Goal: Navigation & Orientation: Understand site structure

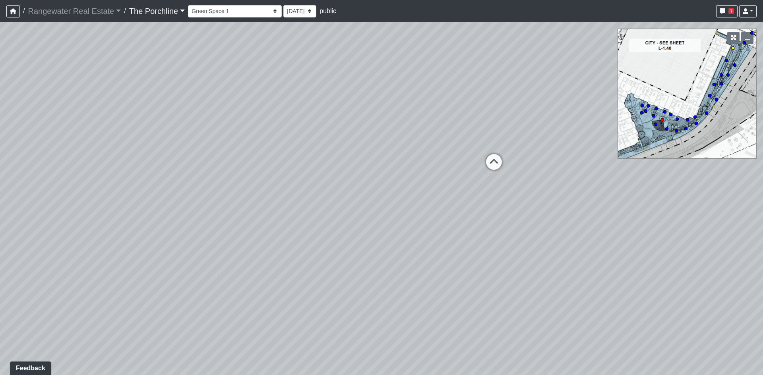
click at [733, 48] on circle at bounding box center [732, 47] width 3 height 3
drag, startPoint x: 564, startPoint y: 222, endPoint x: 513, endPoint y: 211, distance: 52.0
click at [513, 211] on div "Loading... Restrooms Hallway Loading... Clubroom - [GEOGRAPHIC_DATA] Entry Load…" at bounding box center [381, 198] width 763 height 353
drag, startPoint x: 492, startPoint y: 217, endPoint x: 338, endPoint y: 237, distance: 154.6
click at [338, 237] on div "Loading... Restrooms Hallway Loading... Clubroom - [GEOGRAPHIC_DATA] Entry Load…" at bounding box center [381, 198] width 763 height 353
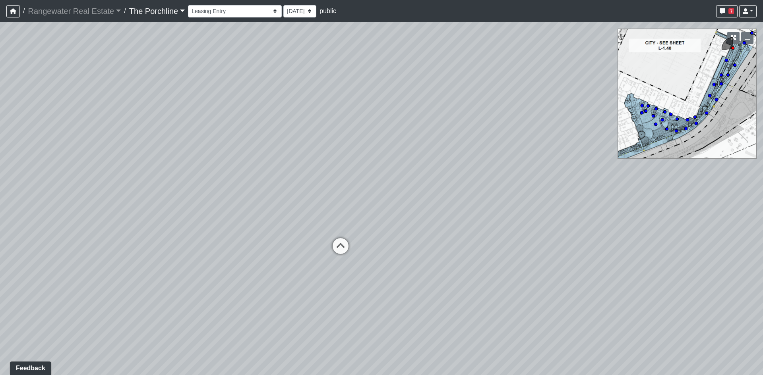
drag, startPoint x: 298, startPoint y: 231, endPoint x: 259, endPoint y: 226, distance: 39.7
click at [259, 226] on div "Loading... Restrooms Hallway Loading... Clubroom - [GEOGRAPHIC_DATA] Entry Load…" at bounding box center [381, 198] width 763 height 353
click at [479, 233] on icon at bounding box center [476, 233] width 24 height 24
click at [381, 214] on icon at bounding box center [374, 223] width 24 height 24
drag, startPoint x: 43, startPoint y: 207, endPoint x: 480, endPoint y: 180, distance: 438.2
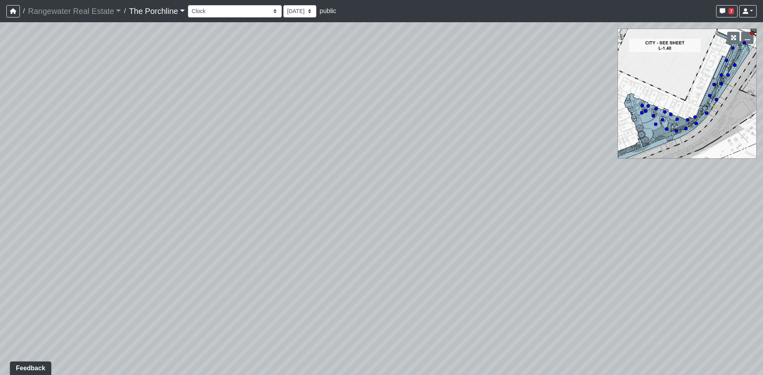
click at [480, 180] on div "Loading... Restrooms Hallway Loading... Clubroom - [GEOGRAPHIC_DATA] Entry Load…" at bounding box center [381, 198] width 763 height 353
click at [421, 111] on div "Loading... Restrooms Hallway Loading... Clubroom - [GEOGRAPHIC_DATA] Entry Load…" at bounding box center [381, 198] width 763 height 353
drag, startPoint x: 400, startPoint y: 158, endPoint x: 383, endPoint y: 206, distance: 50.5
click at [383, 206] on div "Loading... Restrooms Hallway Loading... Clubroom - [GEOGRAPHIC_DATA] Entry Load…" at bounding box center [381, 198] width 763 height 353
drag, startPoint x: 465, startPoint y: 269, endPoint x: 587, endPoint y: 258, distance: 122.1
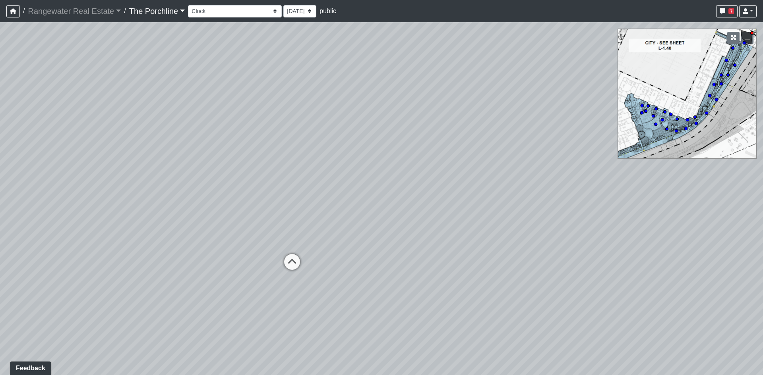
click at [587, 258] on div "Loading... Restrooms Hallway Loading... Clubroom - [GEOGRAPHIC_DATA] Entry Load…" at bounding box center [381, 198] width 763 height 353
click at [301, 263] on icon at bounding box center [296, 266] width 24 height 24
select select "qCBw96Jw3V9nArrf8ZJNJJ"
drag, startPoint x: 396, startPoint y: 242, endPoint x: 212, endPoint y: 250, distance: 184.1
click at [212, 250] on div "Loading... Restrooms Hallway Loading... Clubroom - [GEOGRAPHIC_DATA] Entry Load…" at bounding box center [381, 198] width 763 height 353
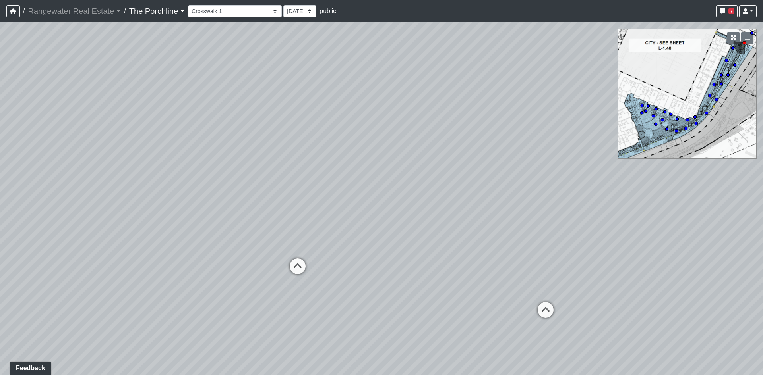
drag, startPoint x: 578, startPoint y: 293, endPoint x: 730, endPoint y: 332, distance: 157.9
click at [730, 332] on div "Loading... Restrooms Hallway Loading... Clubroom - [GEOGRAPHIC_DATA] Entry Load…" at bounding box center [381, 198] width 763 height 353
